Goal: Information Seeking & Learning: Learn about a topic

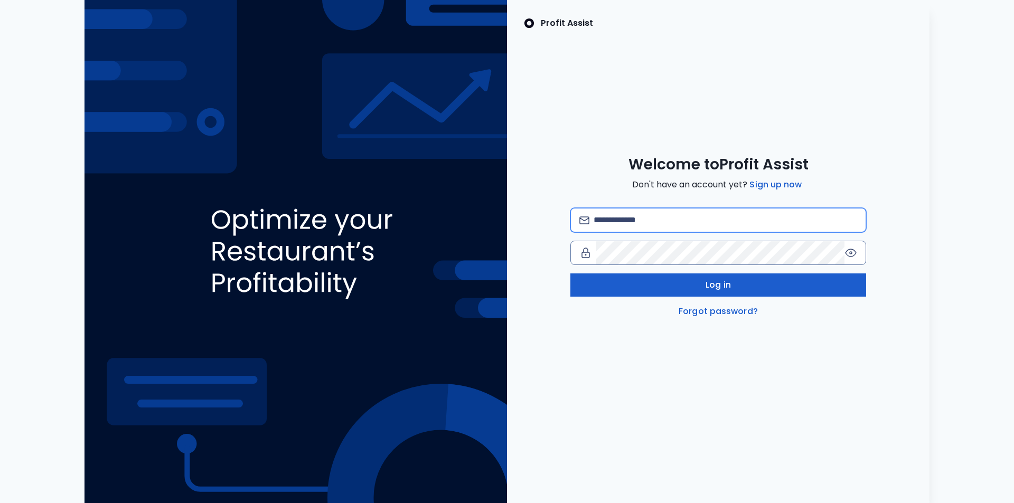
type input "**********"
click at [712, 280] on span "Log in" at bounding box center [717, 285] width 25 height 13
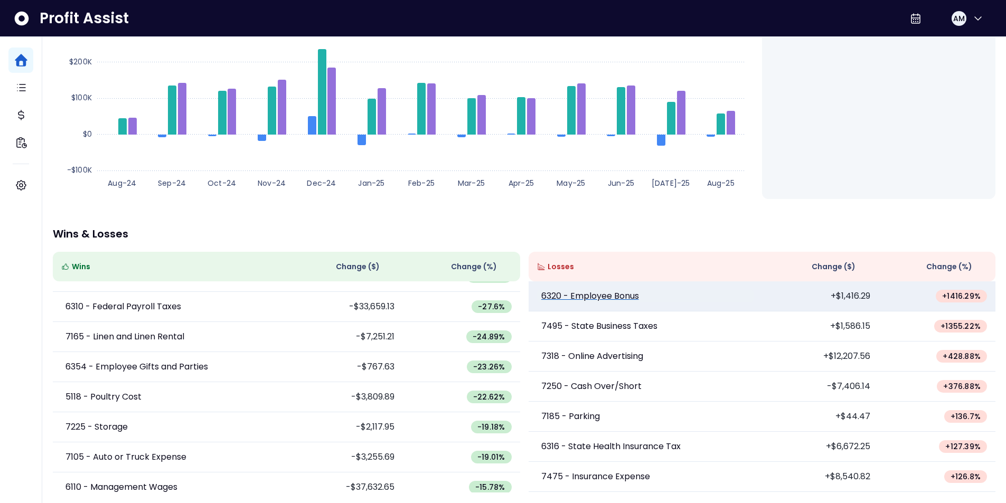
click at [629, 296] on p "6320 - Employee Bonus" at bounding box center [590, 296] width 98 height 13
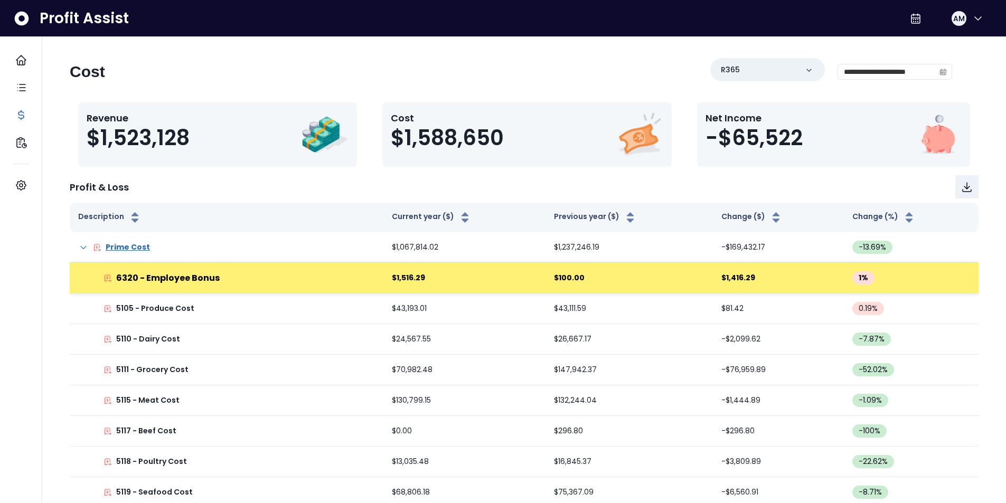
click at [633, 277] on td "$100.00" at bounding box center [628, 278] width 167 height 31
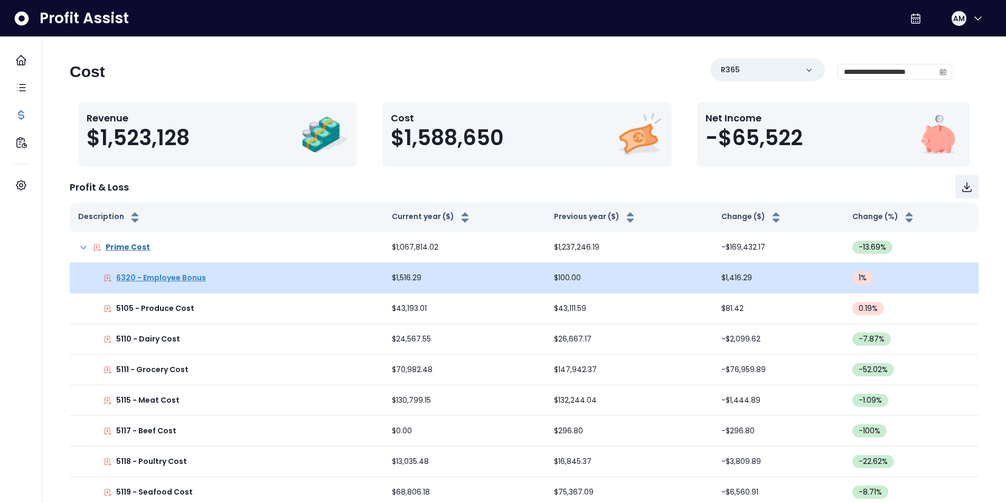
click at [156, 280] on p "6320 - Employee Bonus" at bounding box center [161, 277] width 90 height 11
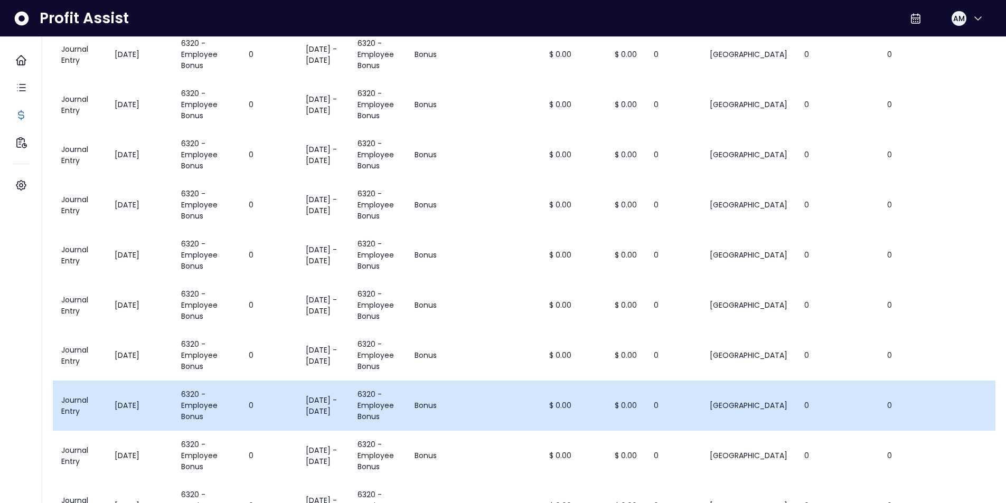
scroll to position [263, 0]
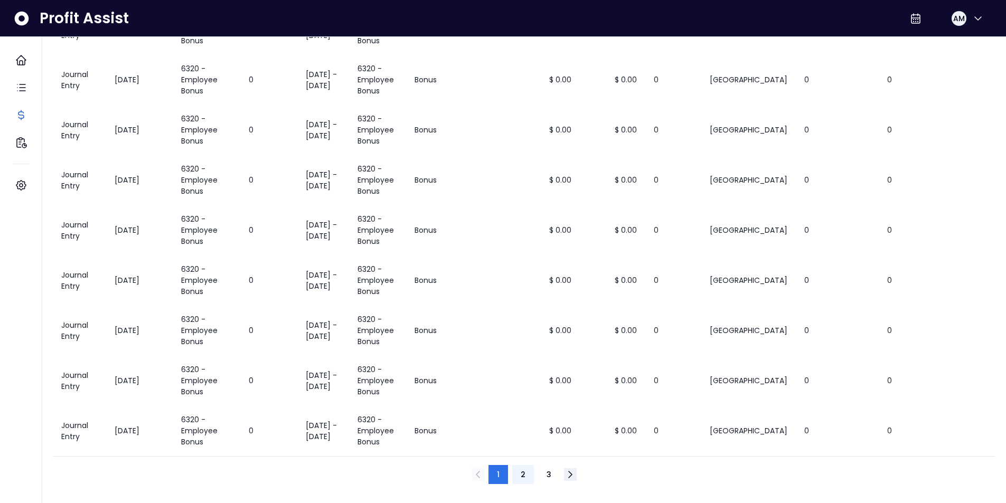
click at [527, 470] on button "2" at bounding box center [523, 474] width 22 height 19
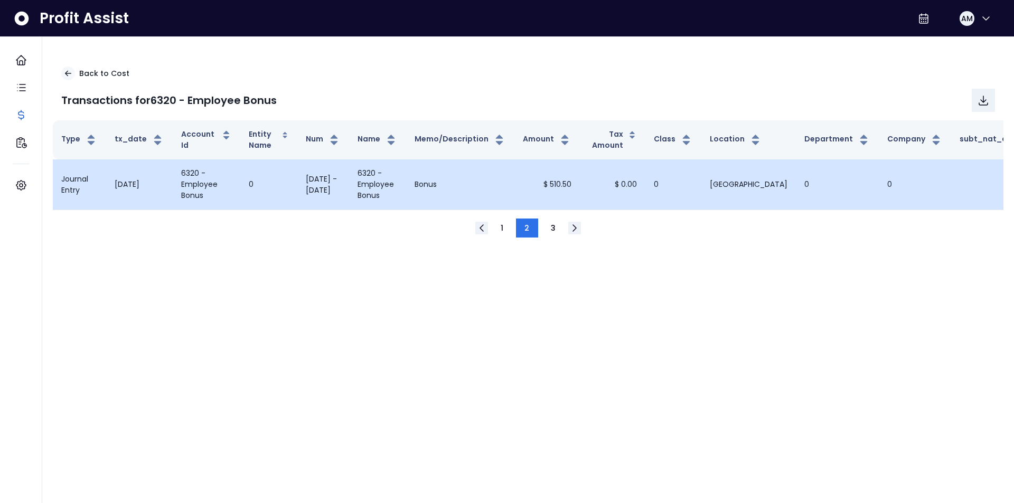
click at [390, 185] on td "6320 - Employee Bonus" at bounding box center [377, 184] width 57 height 50
click at [140, 192] on td "[DATE]" at bounding box center [139, 184] width 67 height 50
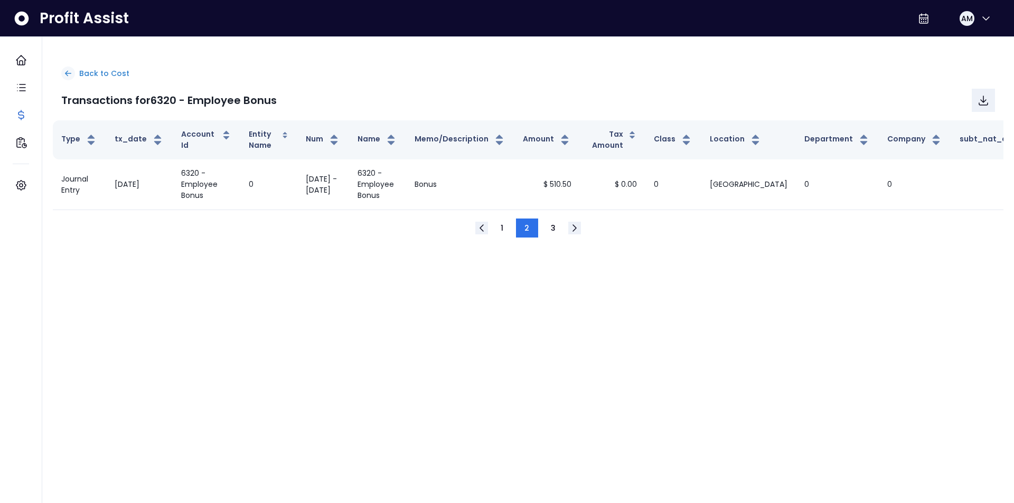
drag, startPoint x: 58, startPoint y: 70, endPoint x: 67, endPoint y: 73, distance: 10.0
click at [59, 70] on div "Back to Cost Transactions for 6320 - Employee Bonus" at bounding box center [528, 89] width 950 height 62
click at [67, 73] on icon at bounding box center [68, 73] width 6 height 5
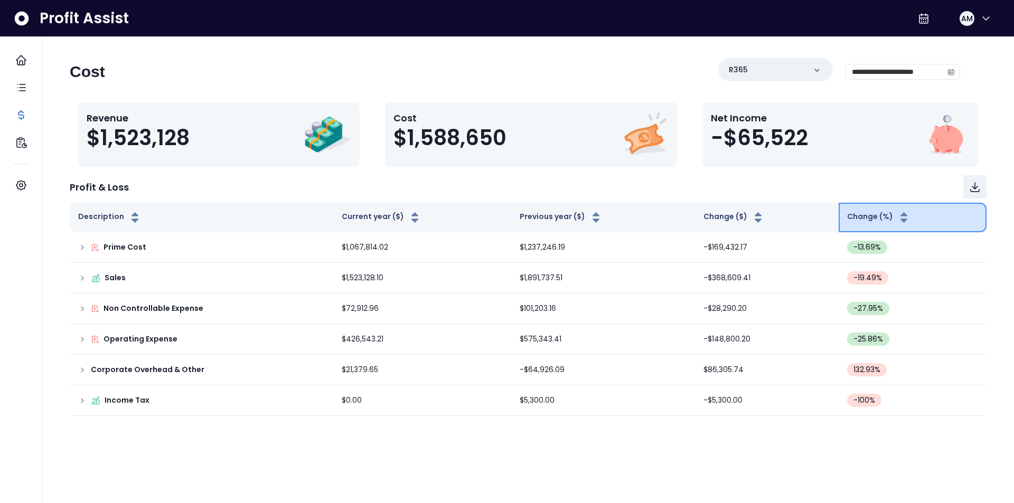
click at [852, 222] on button "Change (%)" at bounding box center [878, 217] width 63 height 13
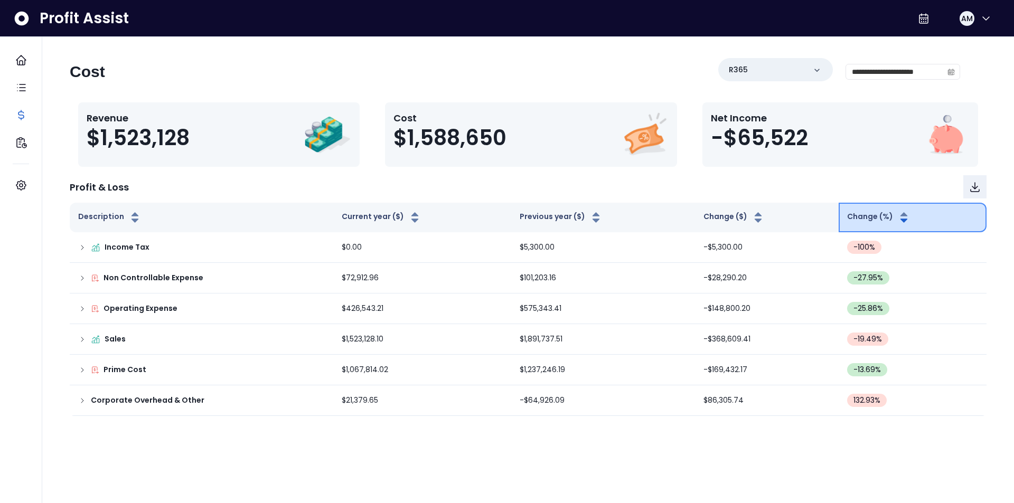
click at [854, 221] on button "Change (%)" at bounding box center [878, 217] width 63 height 13
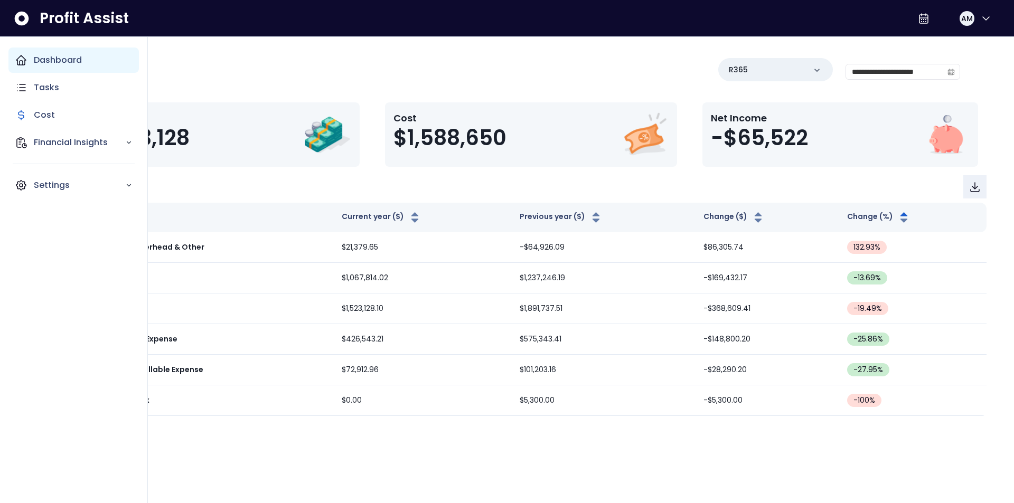
click at [51, 52] on div "Dashboard" at bounding box center [73, 60] width 130 height 25
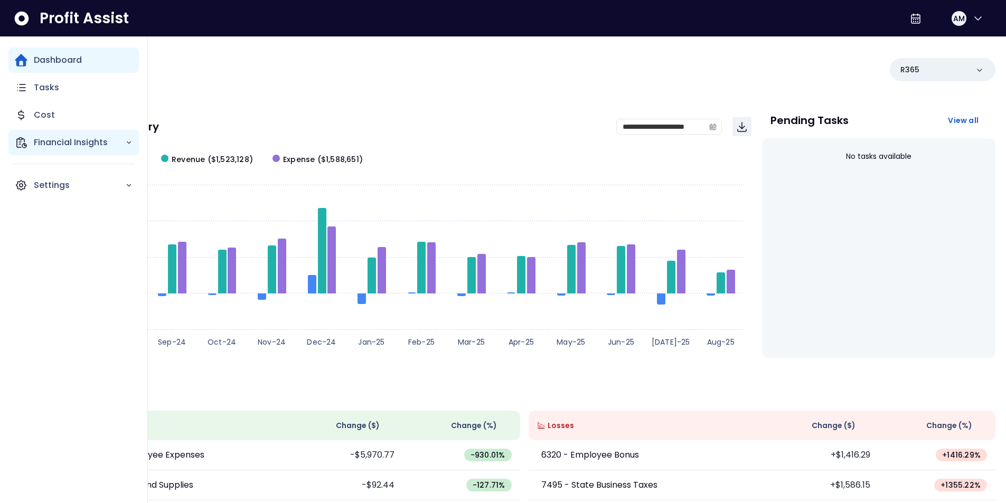
click at [49, 142] on p "Financial Insights" at bounding box center [79, 142] width 91 height 13
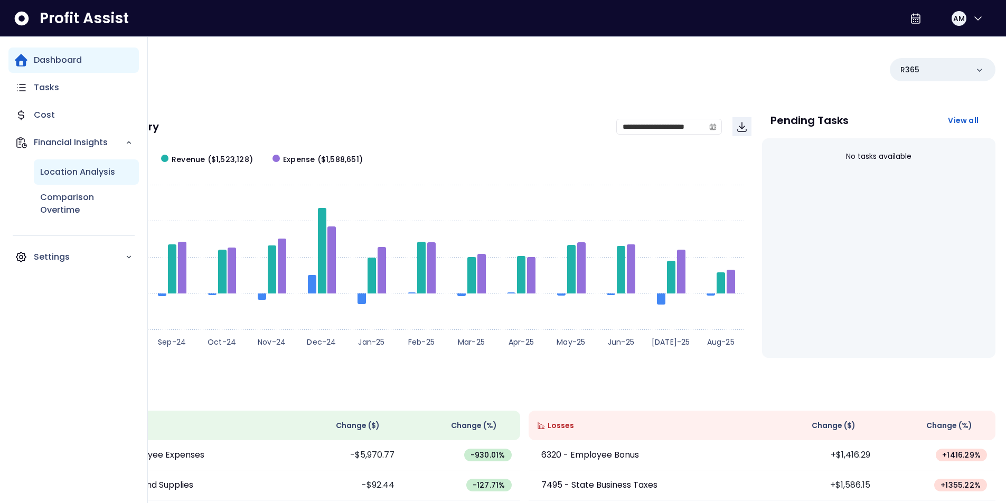
click at [61, 180] on div "Location Analysis" at bounding box center [86, 171] width 105 height 25
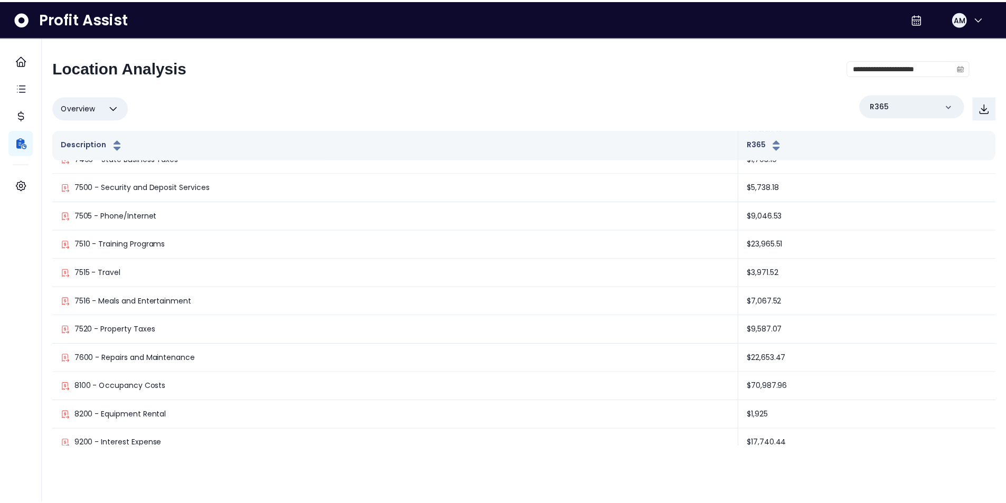
scroll to position [2022, 0]
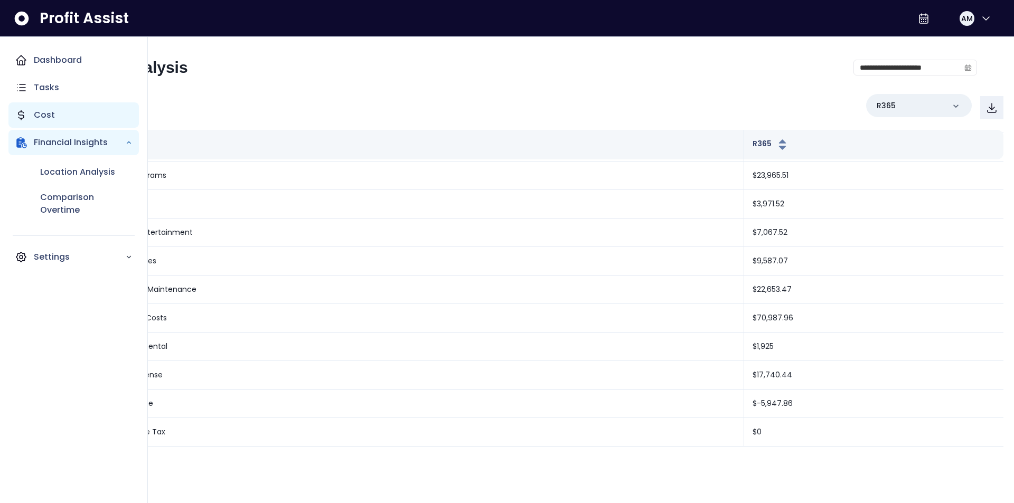
click at [37, 110] on p "Cost" at bounding box center [44, 115] width 21 height 13
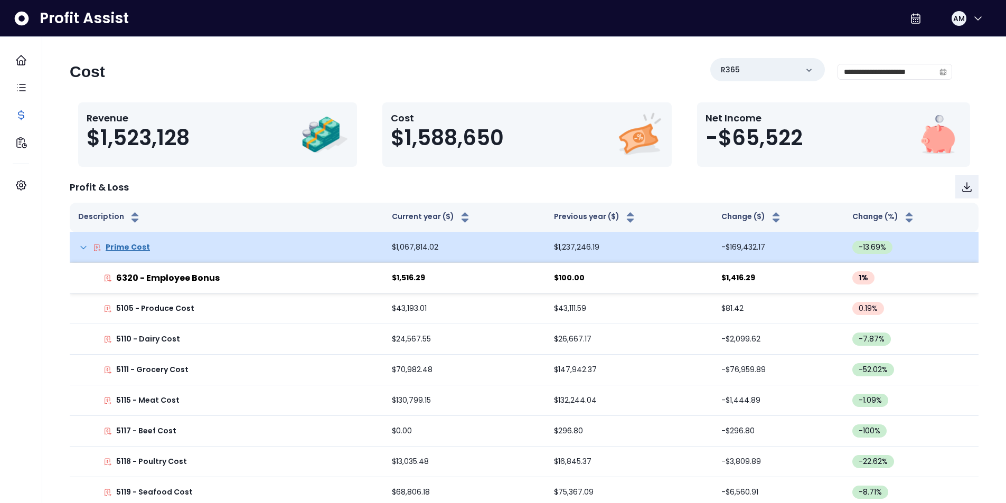
click at [80, 248] on icon at bounding box center [83, 247] width 11 height 11
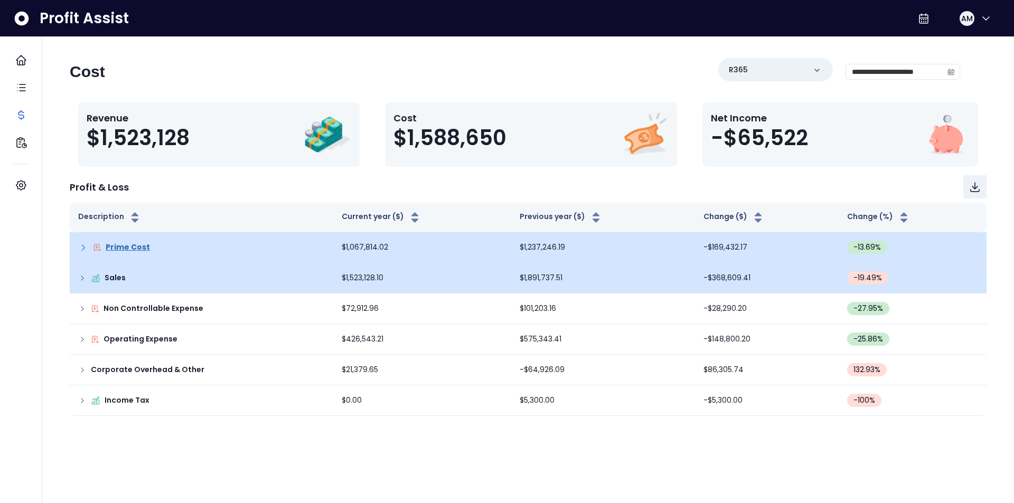
click at [85, 279] on icon at bounding box center [82, 278] width 8 height 8
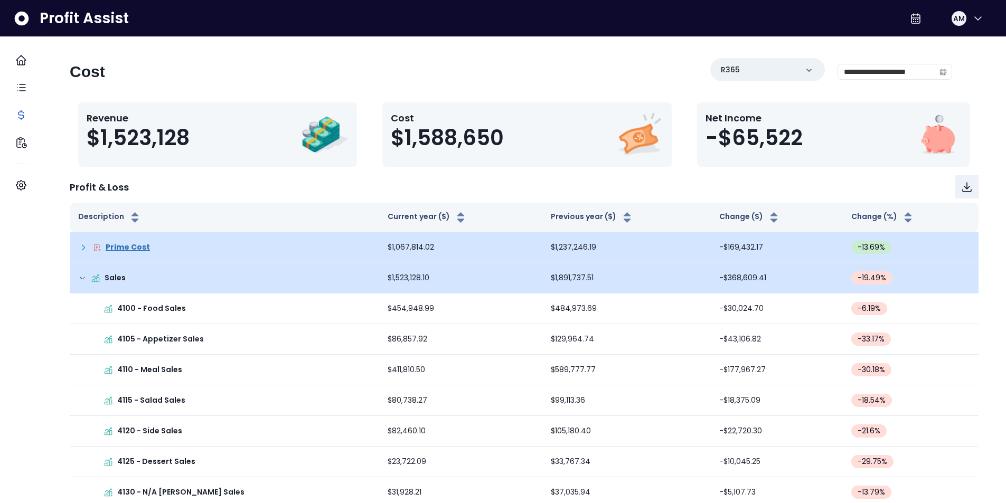
click at [82, 279] on icon at bounding box center [82, 278] width 4 height 2
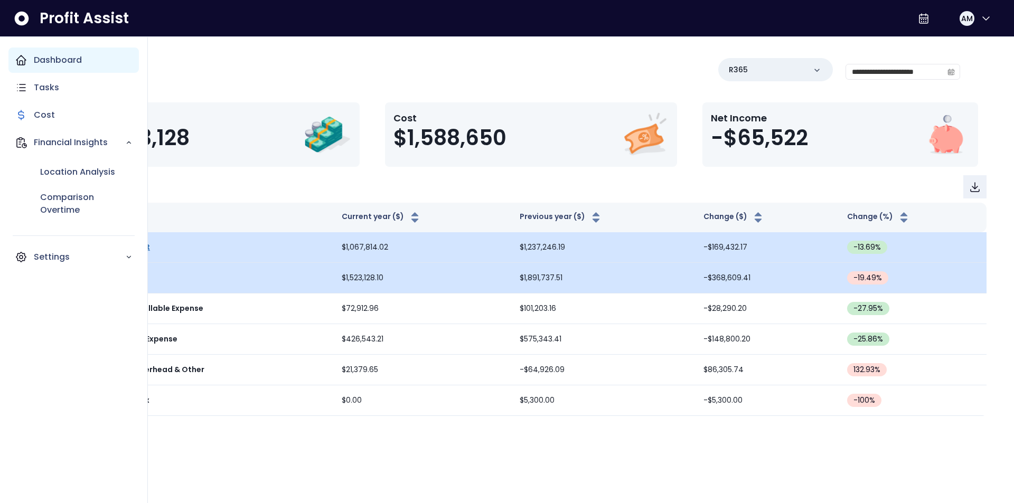
click at [37, 58] on p "Dashboard" at bounding box center [58, 60] width 48 height 13
